Goal: Use online tool/utility: Utilize a website feature to perform a specific function

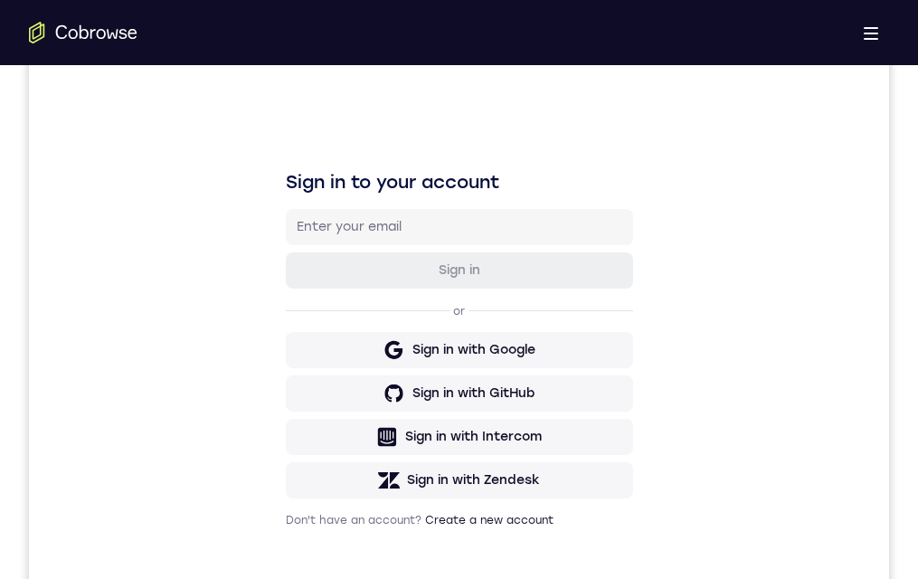
scroll to position [306, 0]
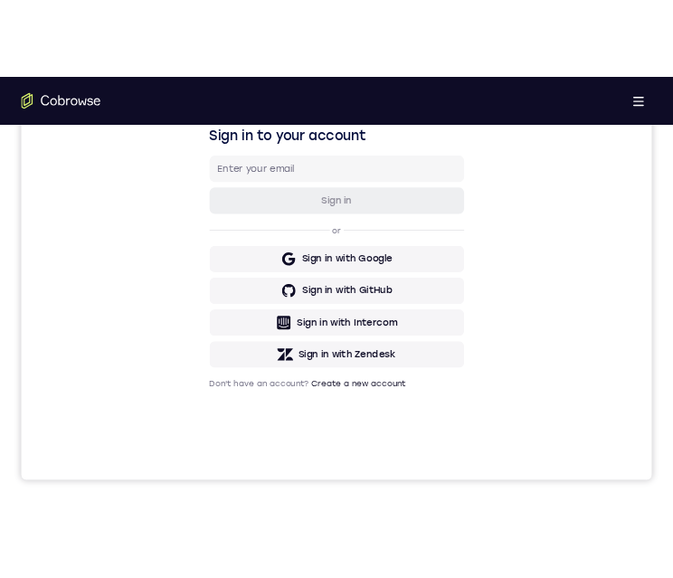
scroll to position [267, 0]
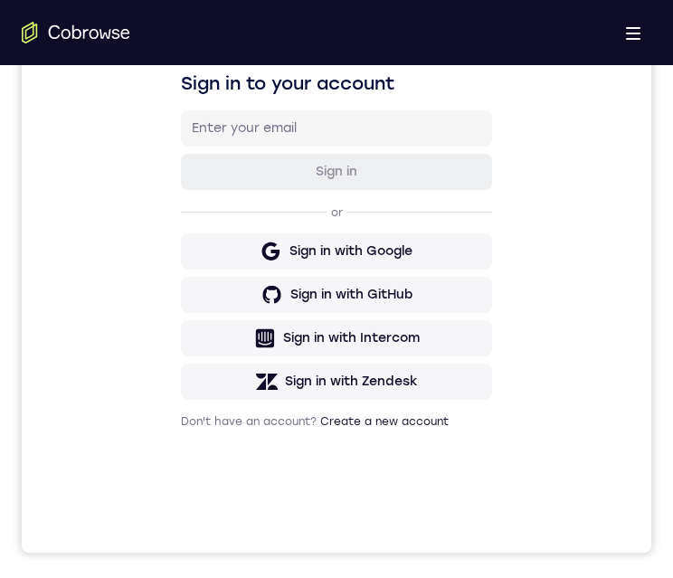
scroll to position [989, 0]
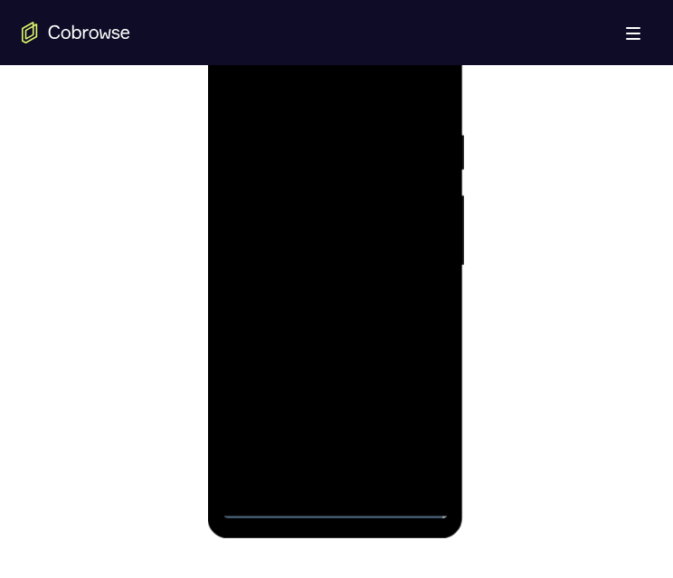
click at [337, 505] on div at bounding box center [335, 266] width 228 height 506
click at [417, 423] on div at bounding box center [335, 266] width 228 height 506
click at [277, 82] on div at bounding box center [335, 266] width 228 height 506
click at [417, 250] on div at bounding box center [335, 266] width 228 height 506
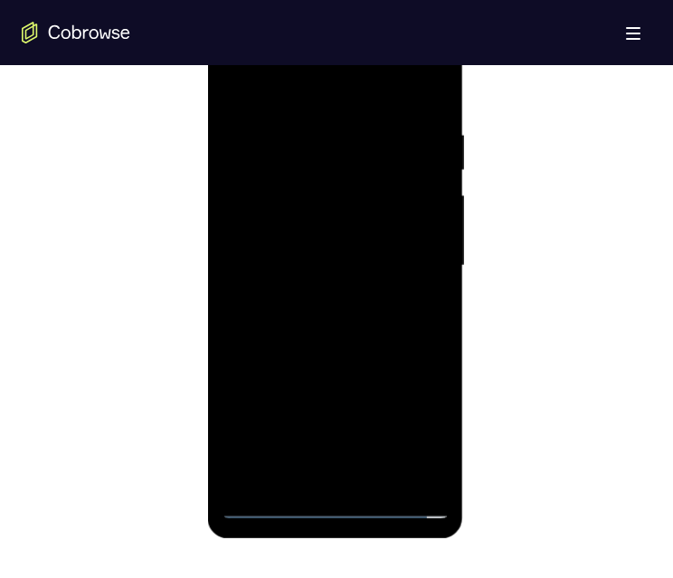
click at [313, 298] on div at bounding box center [335, 266] width 228 height 506
click at [364, 237] on div at bounding box center [335, 266] width 228 height 506
click at [392, 189] on div at bounding box center [335, 266] width 228 height 506
click at [384, 219] on div at bounding box center [335, 266] width 228 height 506
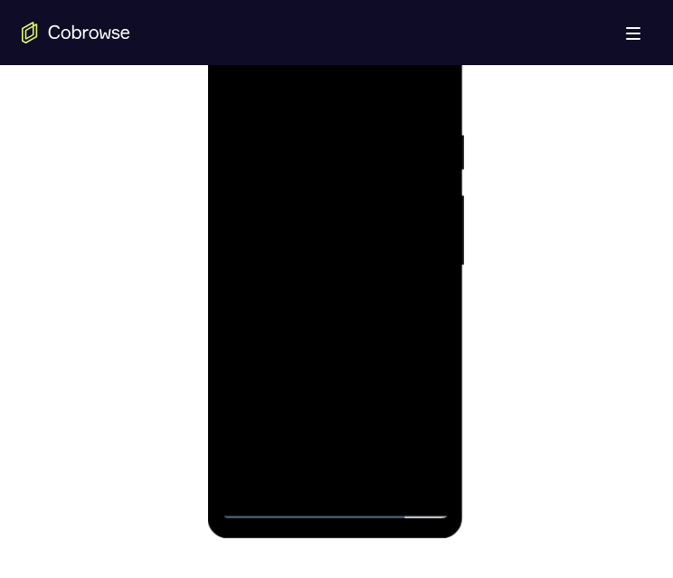
click at [374, 281] on div at bounding box center [335, 266] width 228 height 506
click at [370, 289] on div at bounding box center [335, 266] width 228 height 506
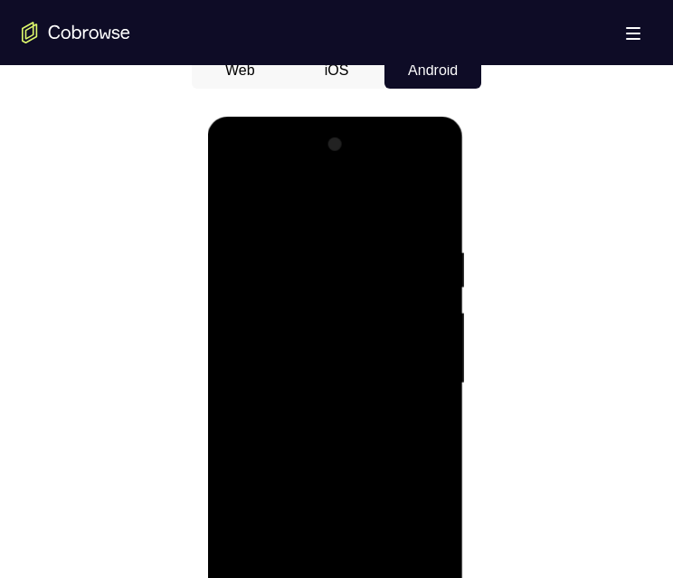
click at [369, 291] on div at bounding box center [335, 383] width 228 height 506
click at [367, 329] on div at bounding box center [335, 383] width 228 height 506
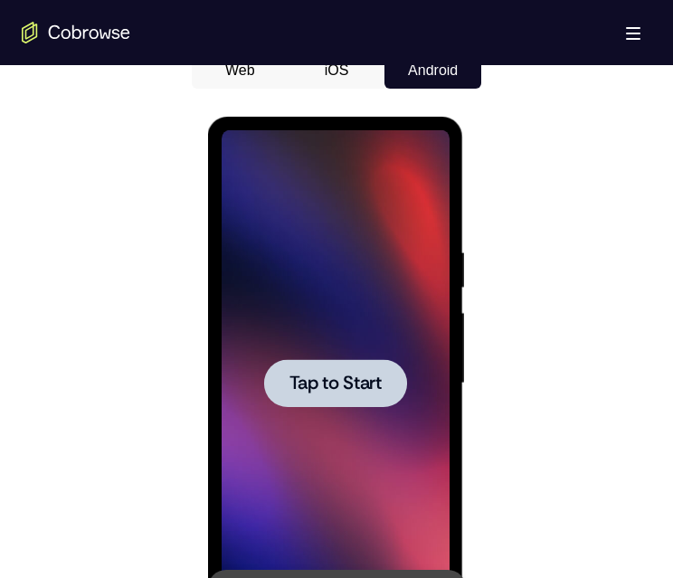
click at [346, 359] on div at bounding box center [334, 383] width 143 height 48
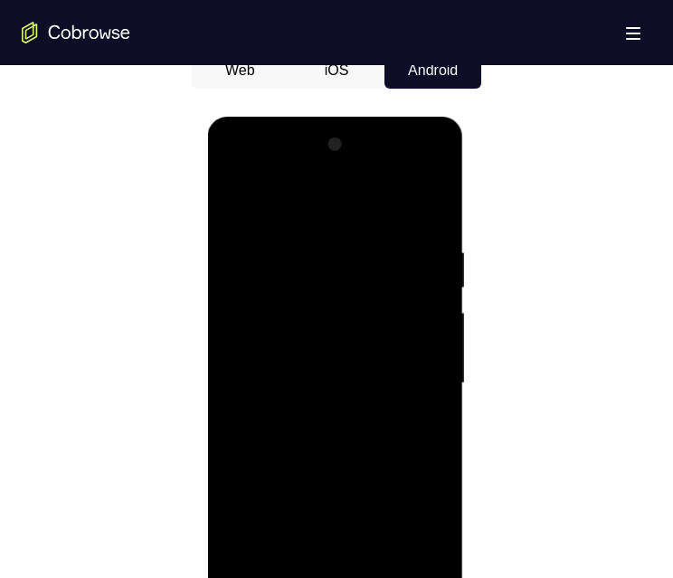
scroll to position [939, 0]
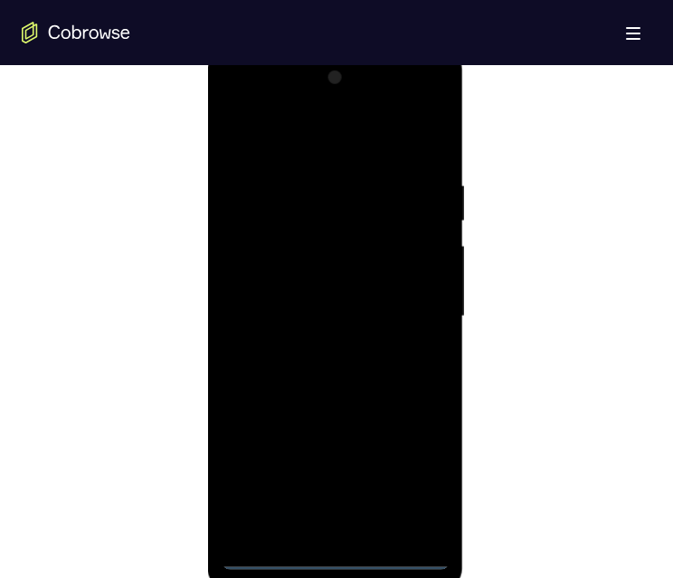
click at [336, 553] on div at bounding box center [335, 316] width 228 height 506
click at [412, 476] on div at bounding box center [335, 316] width 228 height 506
drag, startPoint x: 302, startPoint y: 143, endPoint x: 717, endPoint y: 477, distance: 532.6
click at [302, 143] on div at bounding box center [335, 316] width 228 height 506
click at [411, 304] on div at bounding box center [335, 316] width 228 height 506
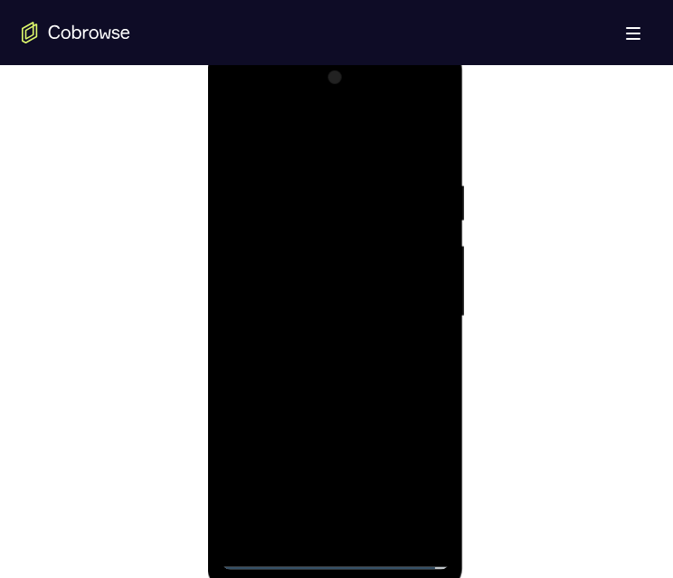
click at [314, 347] on div at bounding box center [335, 316] width 228 height 506
click at [338, 300] on div at bounding box center [335, 316] width 228 height 506
click at [346, 339] on div at bounding box center [335, 316] width 228 height 506
click at [349, 224] on div at bounding box center [335, 316] width 228 height 506
click at [348, 238] on div at bounding box center [335, 316] width 228 height 506
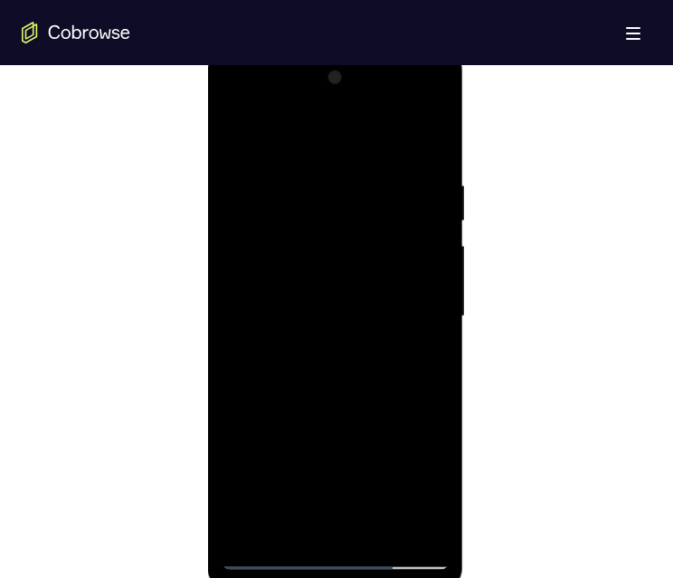
click at [355, 351] on div at bounding box center [335, 316] width 228 height 506
click at [348, 241] on div at bounding box center [335, 316] width 228 height 506
click at [428, 237] on div at bounding box center [335, 316] width 228 height 506
click at [390, 390] on div at bounding box center [335, 316] width 228 height 506
click at [381, 521] on div at bounding box center [335, 316] width 228 height 506
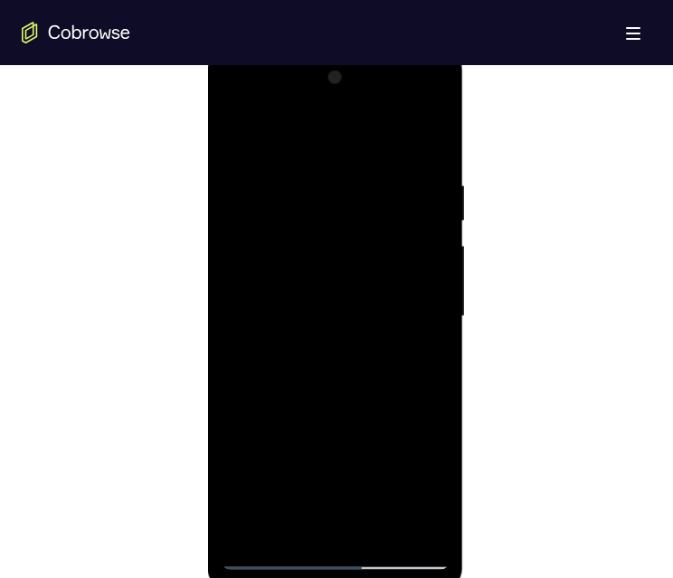
click at [351, 409] on div at bounding box center [335, 316] width 228 height 506
click at [341, 300] on div at bounding box center [335, 316] width 228 height 506
click at [423, 356] on div at bounding box center [335, 316] width 228 height 506
click at [236, 137] on div at bounding box center [335, 316] width 228 height 506
click at [278, 342] on div at bounding box center [335, 316] width 228 height 506
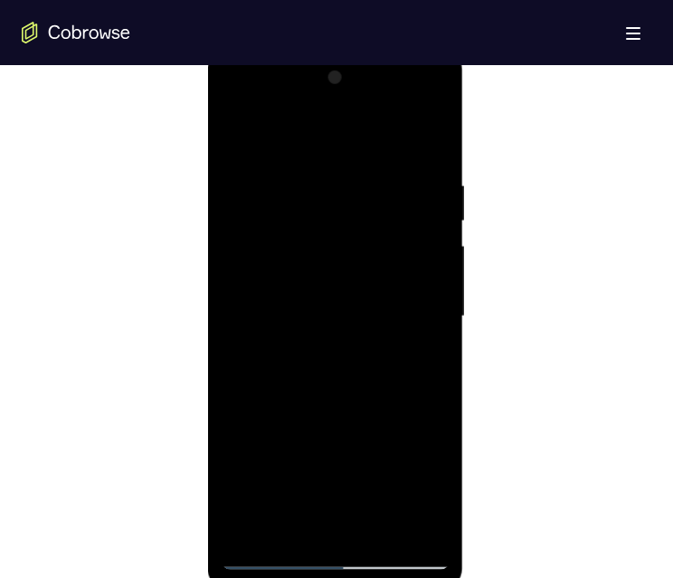
click at [313, 519] on div at bounding box center [335, 316] width 228 height 506
click at [410, 359] on div at bounding box center [335, 316] width 228 height 506
click at [421, 360] on div at bounding box center [335, 316] width 228 height 506
click at [236, 136] on div at bounding box center [335, 316] width 228 height 506
click at [248, 226] on div at bounding box center [335, 316] width 228 height 506
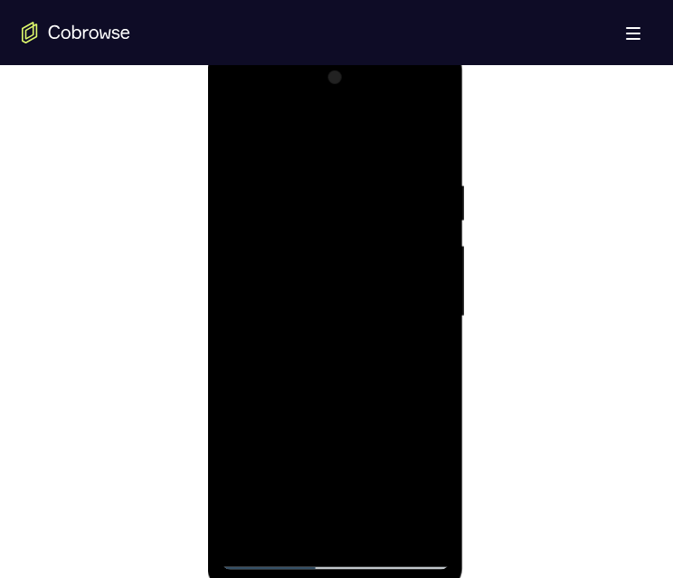
click at [277, 268] on div at bounding box center [335, 316] width 228 height 506
click at [295, 521] on div at bounding box center [335, 316] width 228 height 506
click at [331, 444] on div at bounding box center [335, 316] width 228 height 506
click at [435, 135] on div at bounding box center [335, 316] width 228 height 506
click at [313, 305] on div at bounding box center [335, 316] width 228 height 506
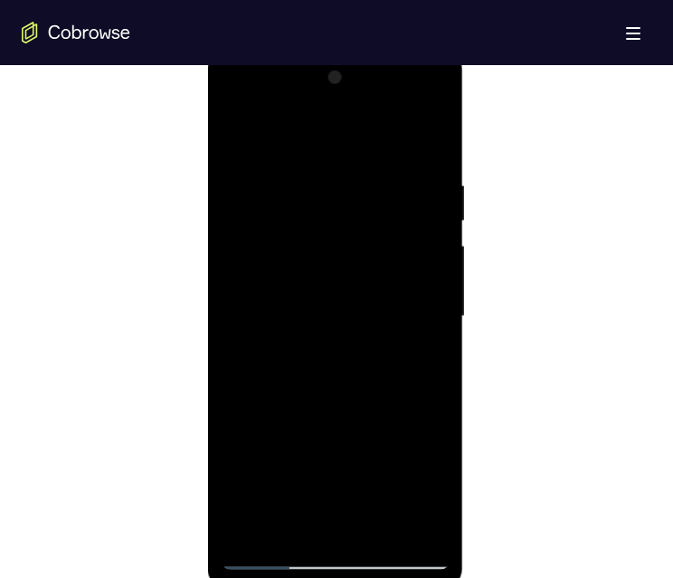
click at [229, 134] on div at bounding box center [335, 316] width 228 height 506
click at [236, 132] on div at bounding box center [335, 316] width 228 height 506
click at [307, 184] on div at bounding box center [335, 316] width 228 height 506
click at [406, 519] on div at bounding box center [335, 316] width 228 height 506
click at [424, 522] on div at bounding box center [335, 316] width 228 height 506
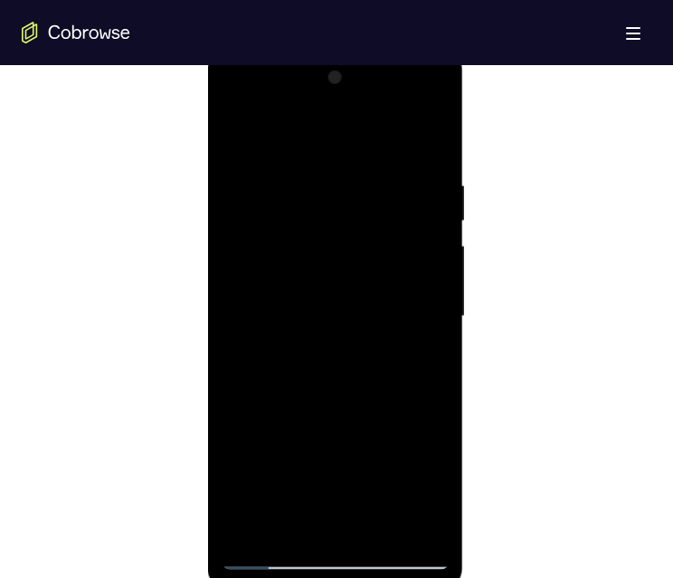
click at [422, 138] on div at bounding box center [335, 316] width 228 height 506
click at [428, 139] on div at bounding box center [335, 316] width 228 height 506
click at [313, 174] on div at bounding box center [335, 316] width 228 height 506
click at [249, 308] on div at bounding box center [335, 316] width 228 height 506
click at [425, 525] on div at bounding box center [335, 316] width 228 height 506
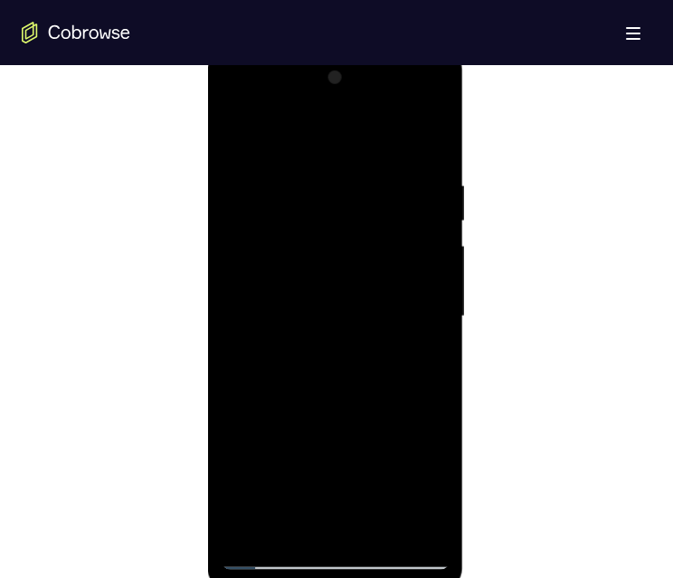
click at [291, 282] on div at bounding box center [335, 316] width 228 height 506
click at [345, 517] on div at bounding box center [335, 316] width 228 height 506
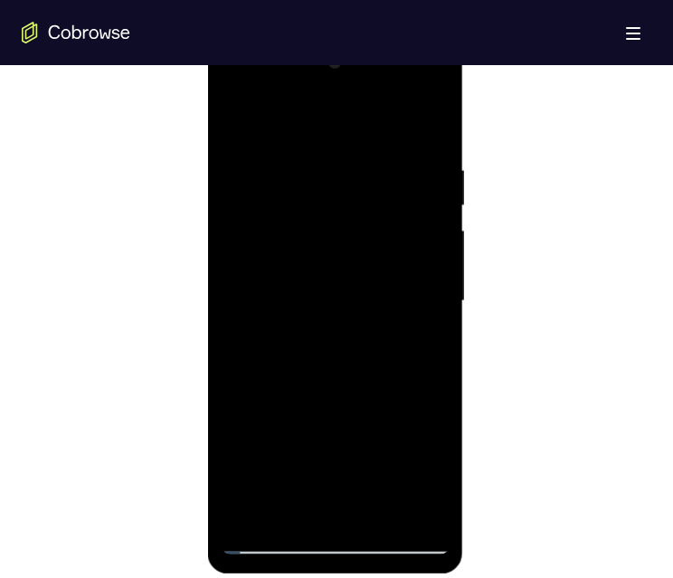
click at [380, 326] on div at bounding box center [335, 301] width 228 height 506
click at [427, 127] on div at bounding box center [335, 301] width 228 height 506
click at [381, 511] on div at bounding box center [335, 301] width 228 height 506
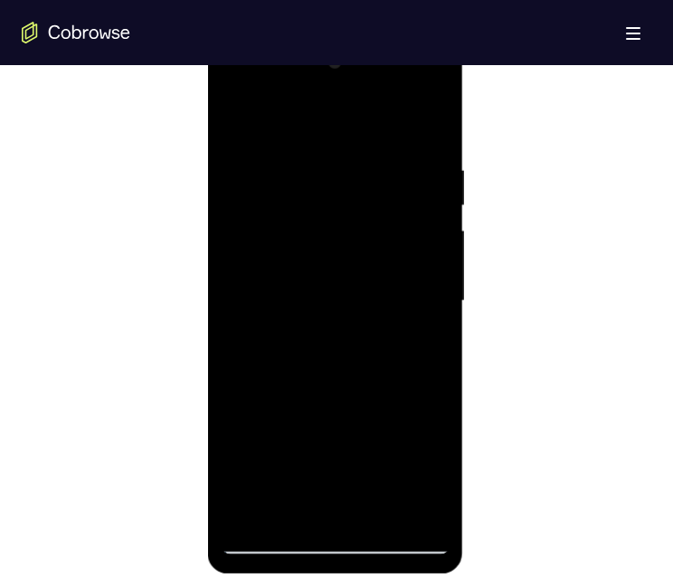
click at [381, 511] on div at bounding box center [335, 301] width 228 height 506
